Goal: Check status

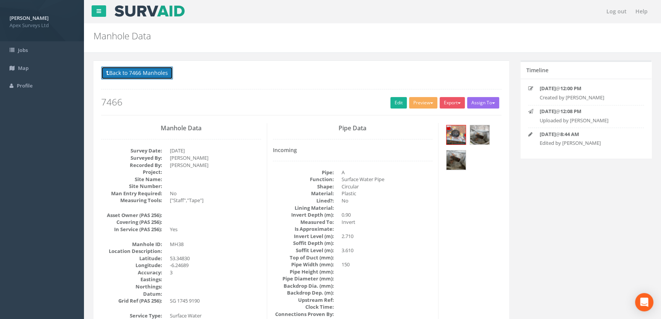
drag, startPoint x: 0, startPoint y: 0, endPoint x: 139, endPoint y: 69, distance: 154.7
click at [139, 69] on button "Back to 7466 Manholes" at bounding box center [137, 72] width 72 height 13
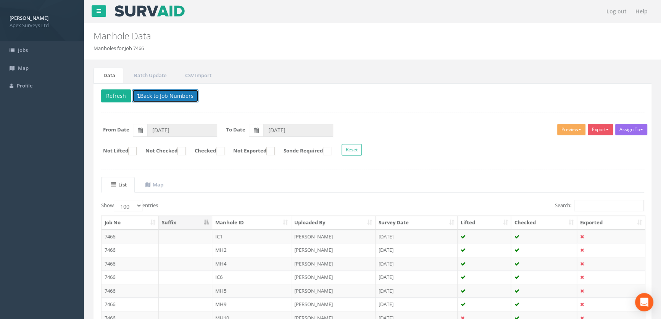
click at [148, 92] on button "Back to Job Numbers" at bounding box center [165, 95] width 66 height 13
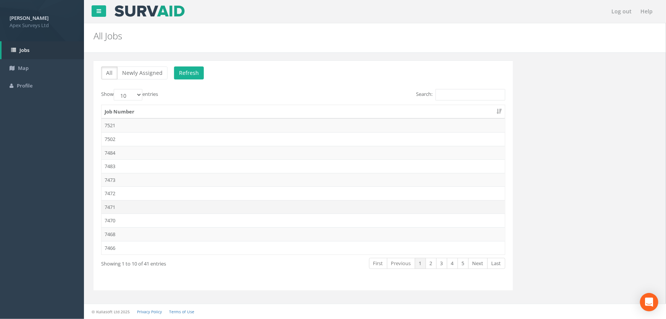
click at [115, 207] on td "7471" at bounding box center [304, 207] width 404 height 14
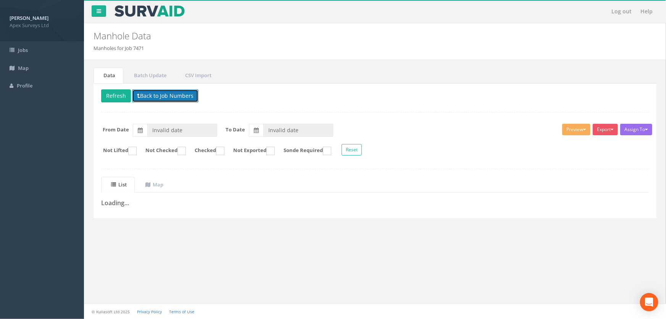
click at [160, 96] on button "Back to Job Numbers" at bounding box center [165, 95] width 66 height 13
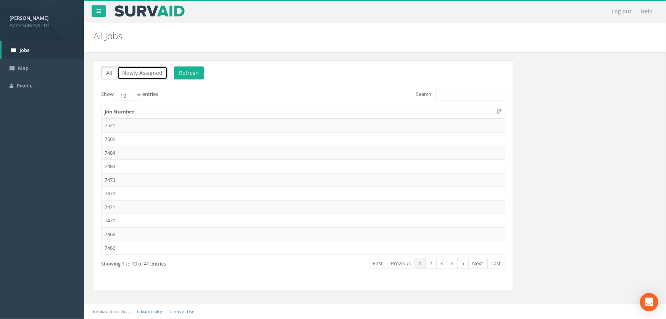
click at [126, 75] on button "Newly Assigned" at bounding box center [142, 72] width 50 height 13
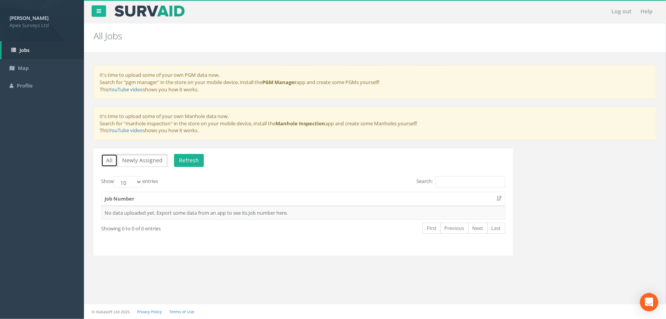
click at [110, 159] on button "All" at bounding box center [109, 160] width 16 height 13
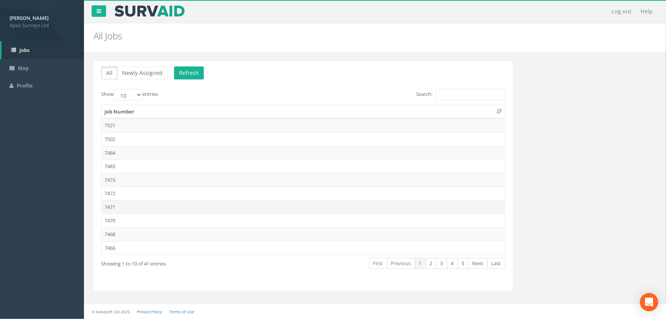
click at [126, 209] on td "7471" at bounding box center [304, 207] width 404 height 14
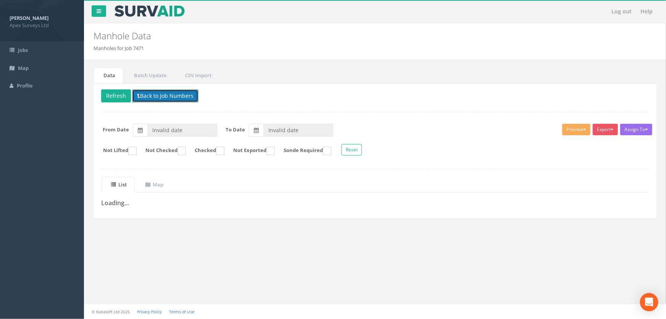
click at [166, 92] on button "Back to Job Numbers" at bounding box center [165, 95] width 66 height 13
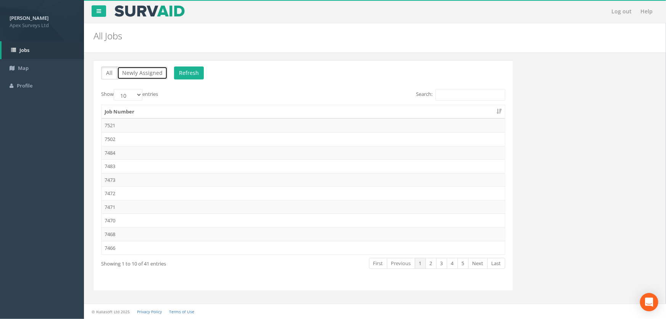
click at [129, 71] on button "Newly Assigned" at bounding box center [142, 72] width 50 height 13
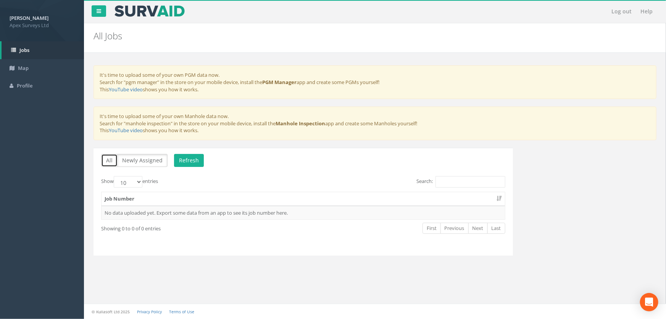
click at [104, 162] on button "All" at bounding box center [109, 160] width 16 height 13
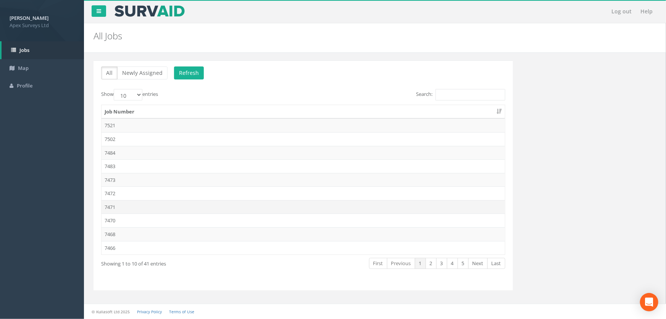
click at [115, 207] on td "7471" at bounding box center [304, 207] width 404 height 14
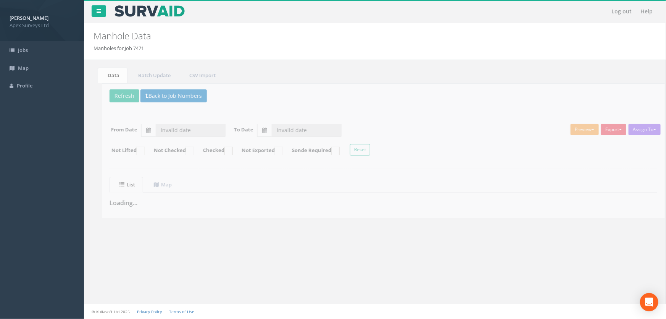
type input "[DATE]"
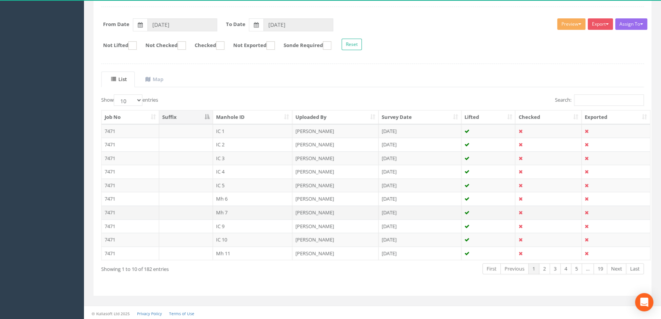
scroll to position [106, 0]
click at [139, 99] on select "10 25 50 100" at bounding box center [128, 99] width 29 height 11
select select "100"
click at [115, 94] on select "10 25 50 100" at bounding box center [128, 99] width 29 height 11
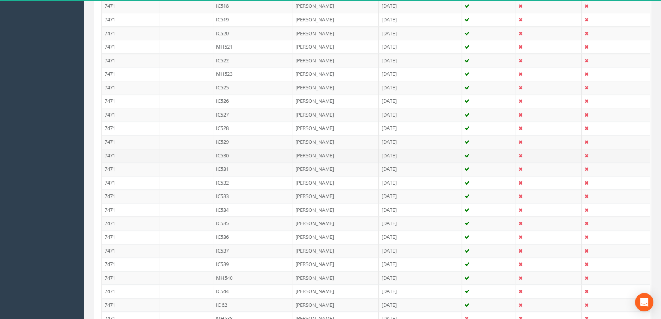
scroll to position [1325, 0]
